Goal: Information Seeking & Learning: Learn about a topic

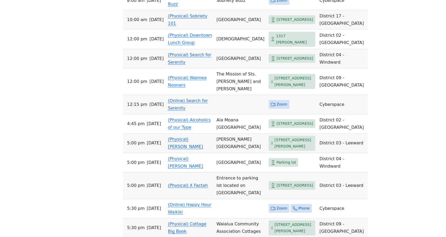
scroll to position [1028, 0]
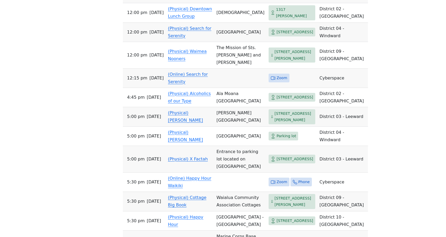
click at [181, 123] on link "(Physical) [PERSON_NAME]" at bounding box center [185, 116] width 35 height 12
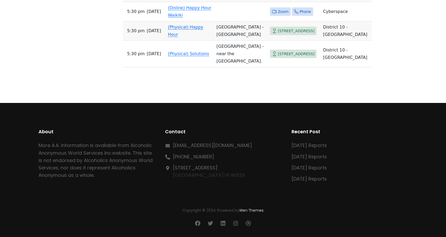
scroll to position [2978, 0]
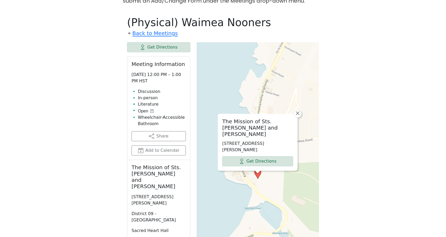
scroll to position [561, 0]
